Goal: Task Accomplishment & Management: Use online tool/utility

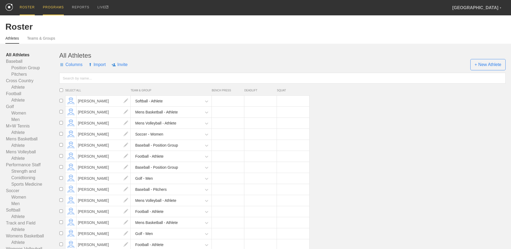
click at [51, 6] on div "PROGRAMS" at bounding box center [53, 7] width 21 height 15
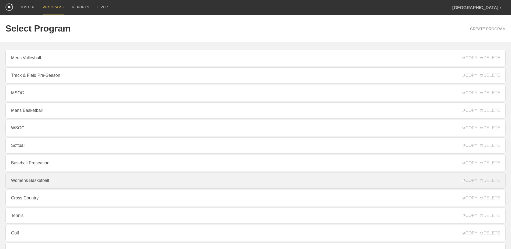
click at [74, 183] on link "Womens Basketball" at bounding box center [255, 180] width 500 height 16
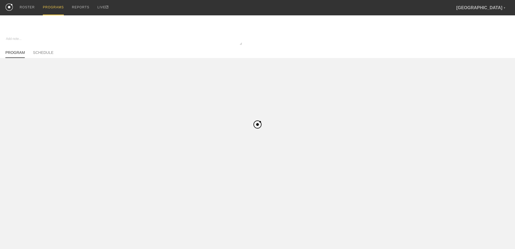
type textarea "x"
type input "Womens Basketball"
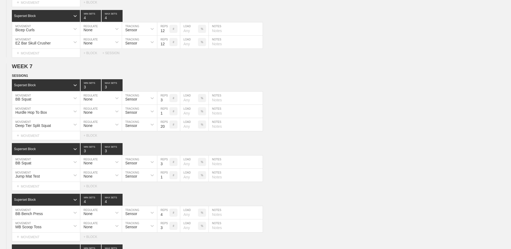
scroll to position [2806, 0]
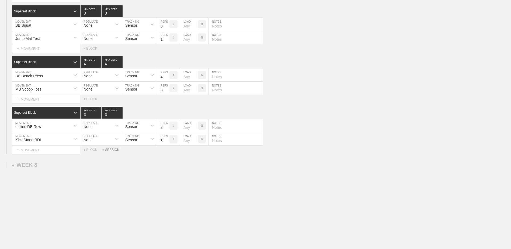
click at [115, 148] on div "+ SESSION" at bounding box center [113, 150] width 22 height 4
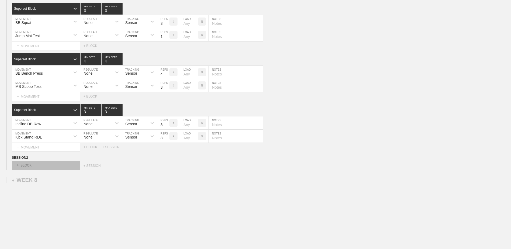
click at [62, 168] on div "+ BLOCK" at bounding box center [46, 165] width 68 height 9
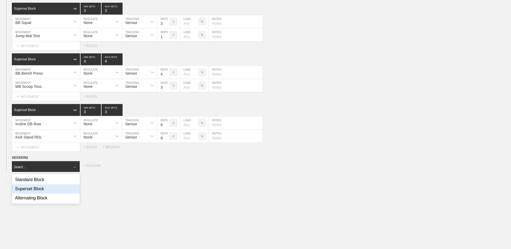
click at [58, 193] on div "Superset Block" at bounding box center [46, 188] width 68 height 9
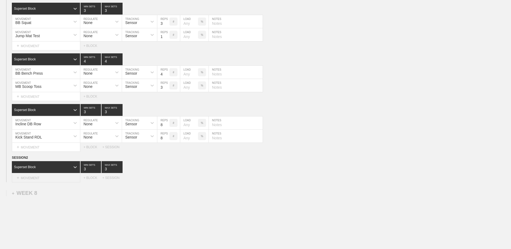
click at [51, 179] on div "+ MOVEMENT" at bounding box center [46, 177] width 68 height 9
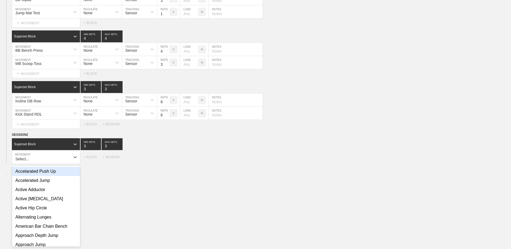
scroll to position [2831, 0]
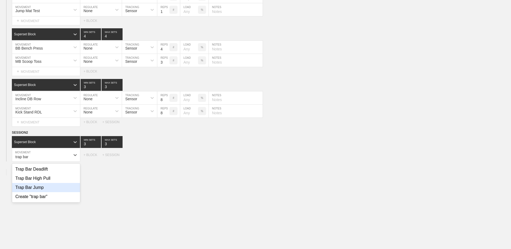
click at [48, 190] on div "Trap Bar Jump" at bounding box center [46, 187] width 68 height 9
type input "trap bar"
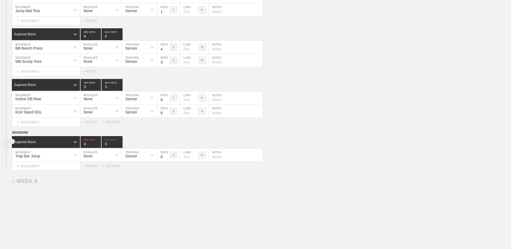
type input "4"
click at [99, 144] on input "4" at bounding box center [91, 142] width 20 height 12
type input "4"
click at [120, 144] on input "4" at bounding box center [112, 142] width 21 height 12
click at [166, 159] on input "7" at bounding box center [163, 154] width 12 height 13
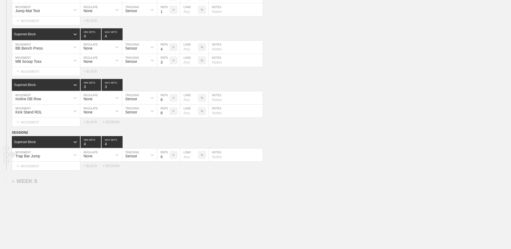
click at [166, 159] on input "6" at bounding box center [163, 154] width 12 height 13
click at [166, 159] on input "5" at bounding box center [163, 154] width 12 height 13
click at [166, 159] on input "4" at bounding box center [163, 154] width 12 height 13
click at [166, 159] on input "3" at bounding box center [163, 154] width 12 height 13
click at [166, 159] on input "2" at bounding box center [163, 154] width 12 height 13
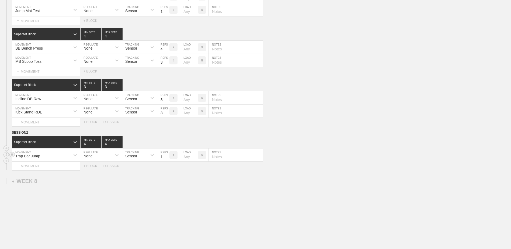
click at [166, 159] on input "1" at bounding box center [163, 154] width 12 height 13
type input "2"
click at [168, 158] on input "2" at bounding box center [163, 154] width 12 height 13
click at [56, 164] on div "+ MOVEMENT" at bounding box center [46, 166] width 68 height 9
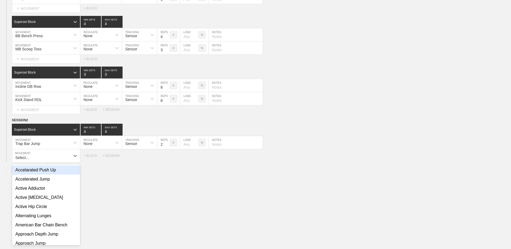
scroll to position [2844, 0]
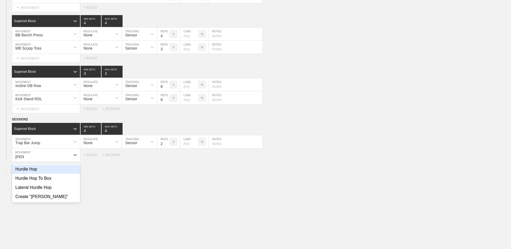
click at [45, 168] on div "Hurdle Hop" at bounding box center [46, 169] width 68 height 9
type input "[PERSON_NAME]"
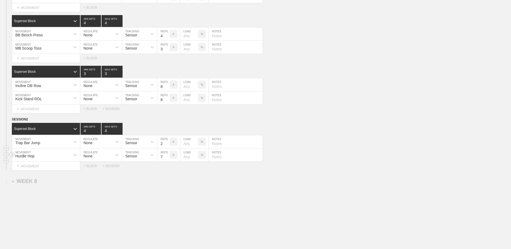
click at [166, 159] on input "7" at bounding box center [163, 154] width 12 height 13
click at [166, 159] on input "6" at bounding box center [163, 154] width 12 height 13
click at [166, 159] on input "5" at bounding box center [163, 154] width 12 height 13
click at [166, 159] on input "4" at bounding box center [163, 154] width 12 height 13
click at [166, 159] on input "3" at bounding box center [163, 154] width 12 height 13
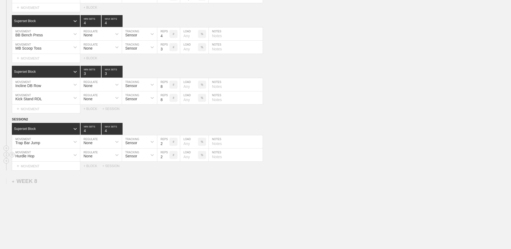
type input "2"
click at [166, 159] on input "2" at bounding box center [163, 154] width 12 height 13
click at [95, 168] on div "+ BLOCK" at bounding box center [92, 166] width 19 height 4
click at [54, 180] on div "Standard Block" at bounding box center [41, 179] width 58 height 5
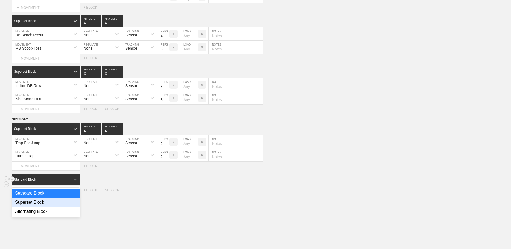
click at [50, 204] on div "Superset Block" at bounding box center [46, 202] width 68 height 9
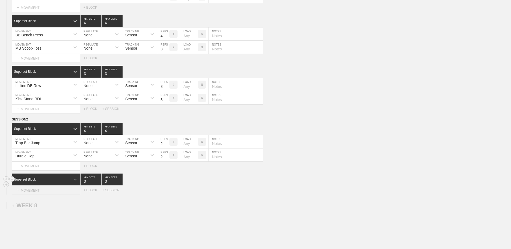
click at [49, 193] on div "+ MOVEMENT" at bounding box center [46, 190] width 68 height 9
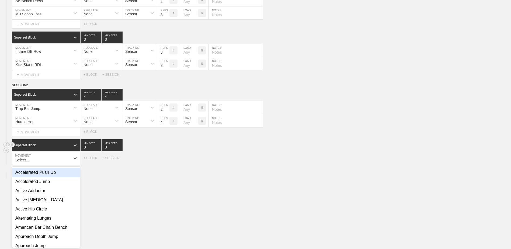
scroll to position [2882, 0]
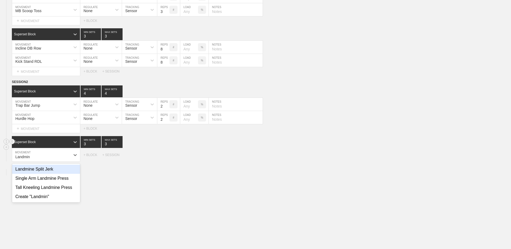
click at [60, 172] on div "Landmine Split Jerk" at bounding box center [46, 169] width 68 height 9
type input "Landmin"
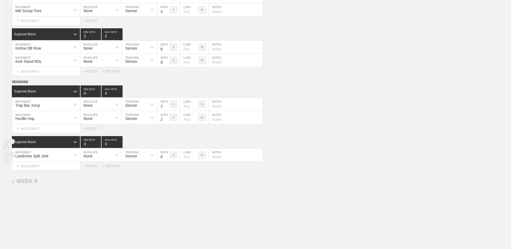
click at [167, 160] on input "7" at bounding box center [163, 154] width 12 height 13
click at [167, 160] on input "6" at bounding box center [163, 154] width 12 height 13
click at [167, 160] on input "5" at bounding box center [163, 154] width 12 height 13
click at [167, 160] on input "4" at bounding box center [163, 154] width 12 height 13
click at [167, 160] on input "3" at bounding box center [163, 154] width 12 height 13
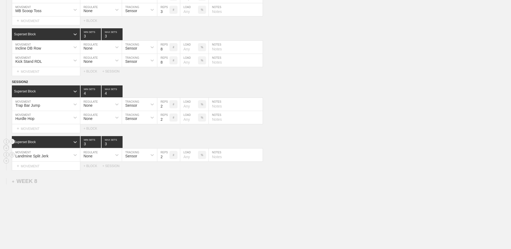
type input "2"
click at [167, 160] on input "2" at bounding box center [163, 154] width 12 height 13
click at [34, 168] on div "+ MOVEMENT" at bounding box center [46, 166] width 68 height 9
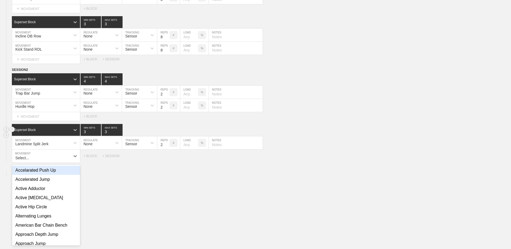
scroll to position [2895, 0]
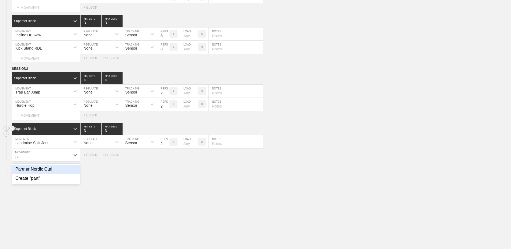
type input "p"
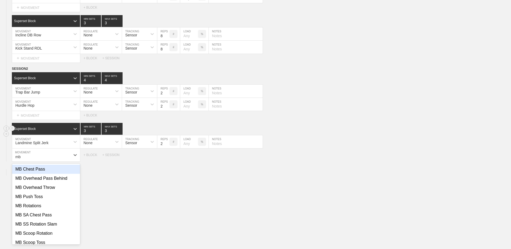
type input "mb"
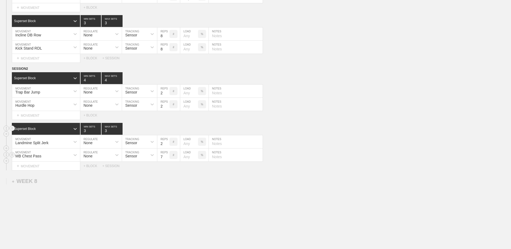
click at [167, 160] on input "7" at bounding box center [163, 154] width 12 height 13
click at [167, 160] on input "6" at bounding box center [163, 154] width 12 height 13
click at [167, 160] on input "5" at bounding box center [163, 154] width 12 height 13
click at [167, 160] on input "4" at bounding box center [163, 154] width 12 height 13
type input "3"
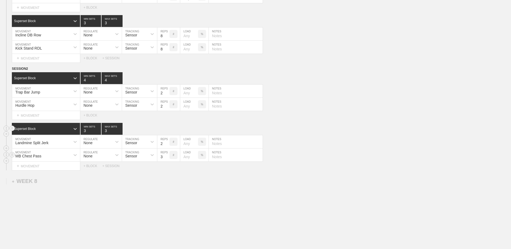
click at [167, 160] on input "3" at bounding box center [163, 154] width 12 height 13
type input "4"
click at [98, 132] on input "4" at bounding box center [91, 129] width 20 height 12
type input "4"
click at [120, 132] on input "4" at bounding box center [112, 129] width 21 height 12
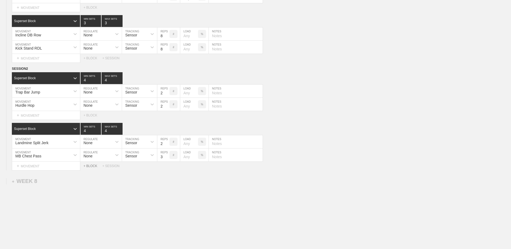
click at [92, 168] on div "+ BLOCK" at bounding box center [92, 166] width 19 height 4
click at [47, 182] on div "Standard Block" at bounding box center [41, 179] width 58 height 5
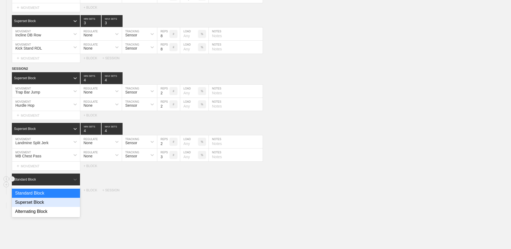
click at [52, 207] on div "Superset Block" at bounding box center [46, 202] width 68 height 9
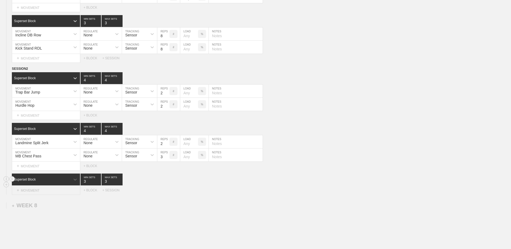
click at [51, 192] on div "+ MOVEMENT" at bounding box center [46, 190] width 68 height 9
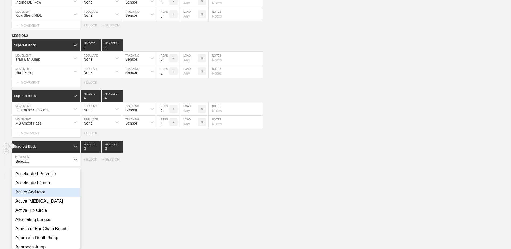
scroll to position [2932, 0]
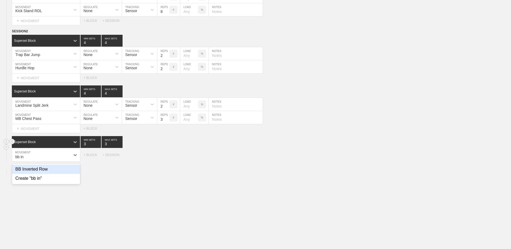
click at [60, 174] on div "BB Inverted Row" at bounding box center [46, 169] width 68 height 9
type input "bb in"
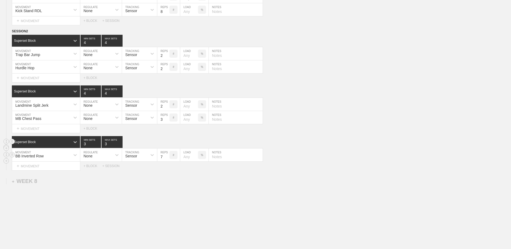
click at [166, 159] on input "7" at bounding box center [163, 154] width 12 height 13
click at [166, 159] on input "6" at bounding box center [163, 154] width 12 height 13
click at [166, 159] on input "5" at bounding box center [163, 154] width 12 height 13
type input "6"
click at [167, 157] on input "6" at bounding box center [163, 154] width 12 height 13
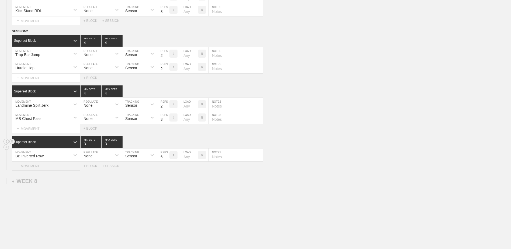
click at [37, 166] on div "+ MOVEMENT" at bounding box center [46, 166] width 68 height 9
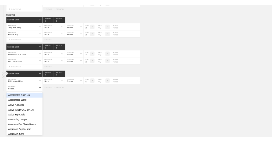
scroll to position [2945, 0]
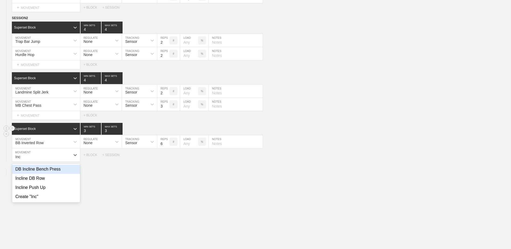
click at [37, 170] on div "DB Incline Bench Press" at bounding box center [46, 169] width 68 height 9
type input "Inc"
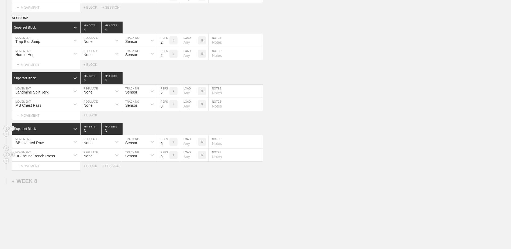
click at [167, 157] on input "9" at bounding box center [163, 154] width 12 height 13
click at [167, 157] on input "10" at bounding box center [163, 154] width 12 height 13
click at [167, 157] on input "11" at bounding box center [163, 154] width 12 height 13
type input "12"
click at [167, 157] on input "12" at bounding box center [163, 154] width 12 height 13
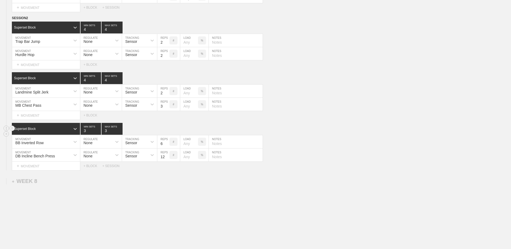
type textarea "x"
